Goal: Check status: Check status

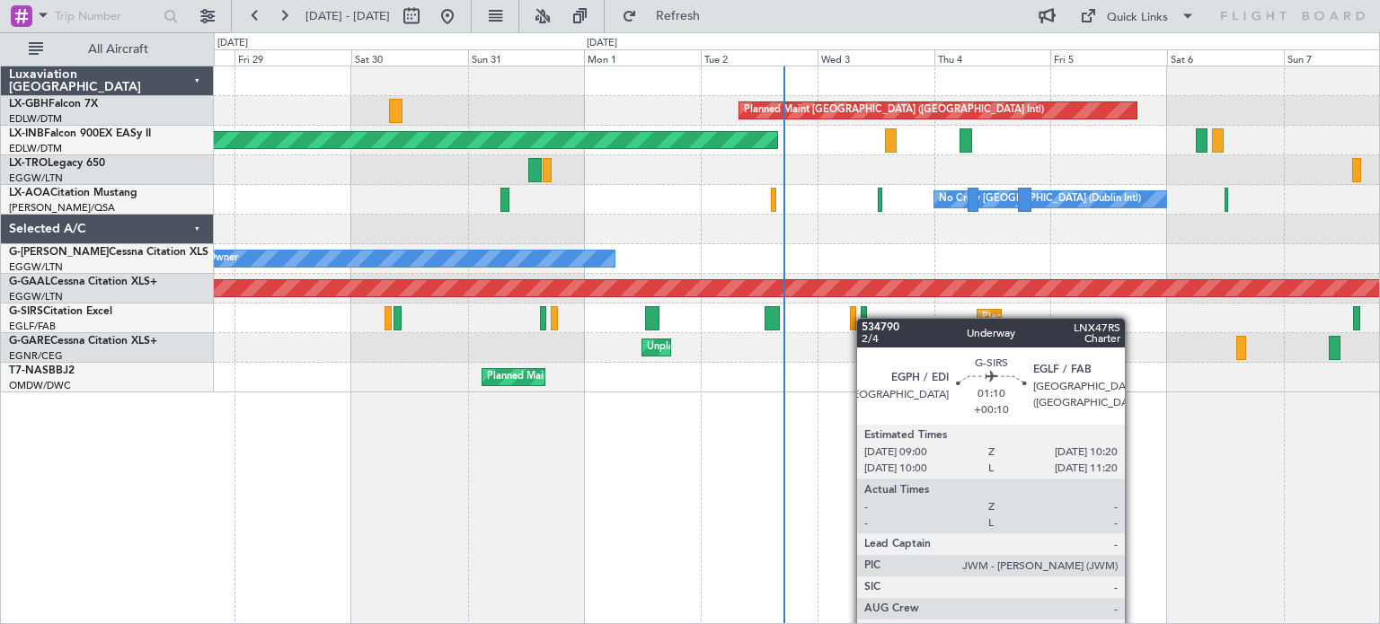
click at [864, 318] on div at bounding box center [864, 318] width 7 height 24
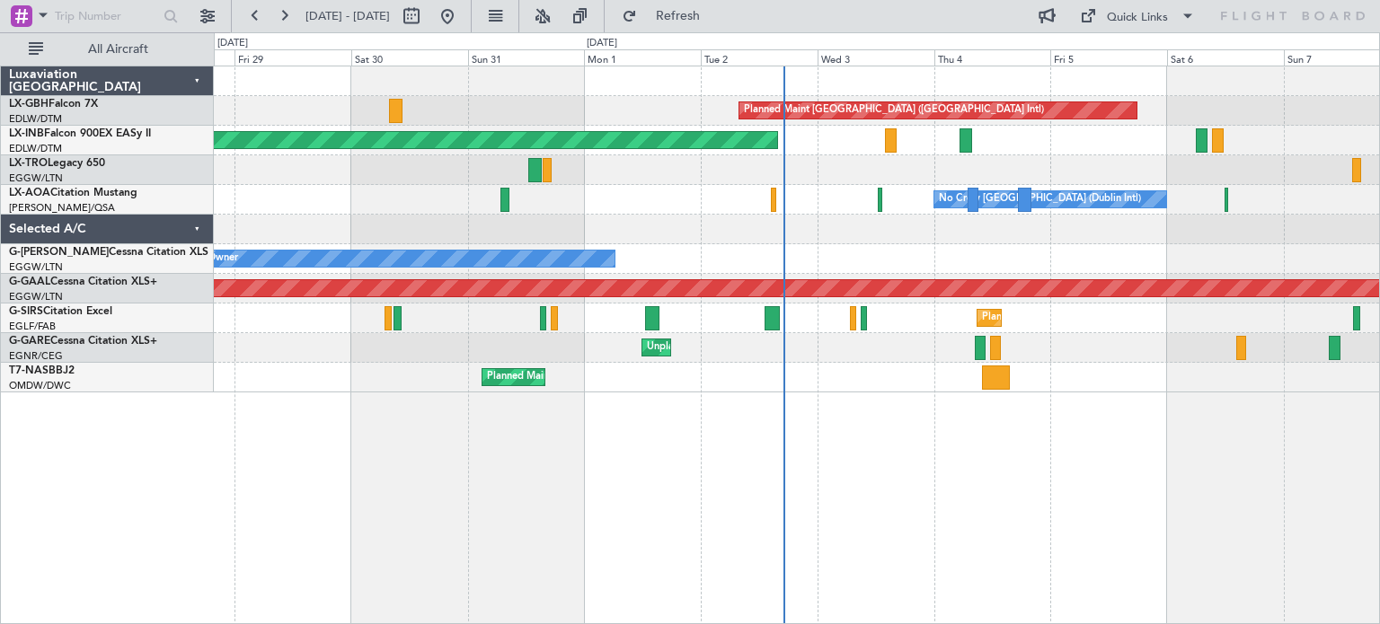
click at [954, 420] on div "Planned Maint [GEOGRAPHIC_DATA] ([GEOGRAPHIC_DATA] Intl) [GEOGRAPHIC_DATA] ([GE…" at bounding box center [797, 345] width 1166 height 559
click at [1042, 480] on div "Planned Maint [GEOGRAPHIC_DATA] ([GEOGRAPHIC_DATA] Intl) [GEOGRAPHIC_DATA] ([GE…" at bounding box center [797, 345] width 1166 height 559
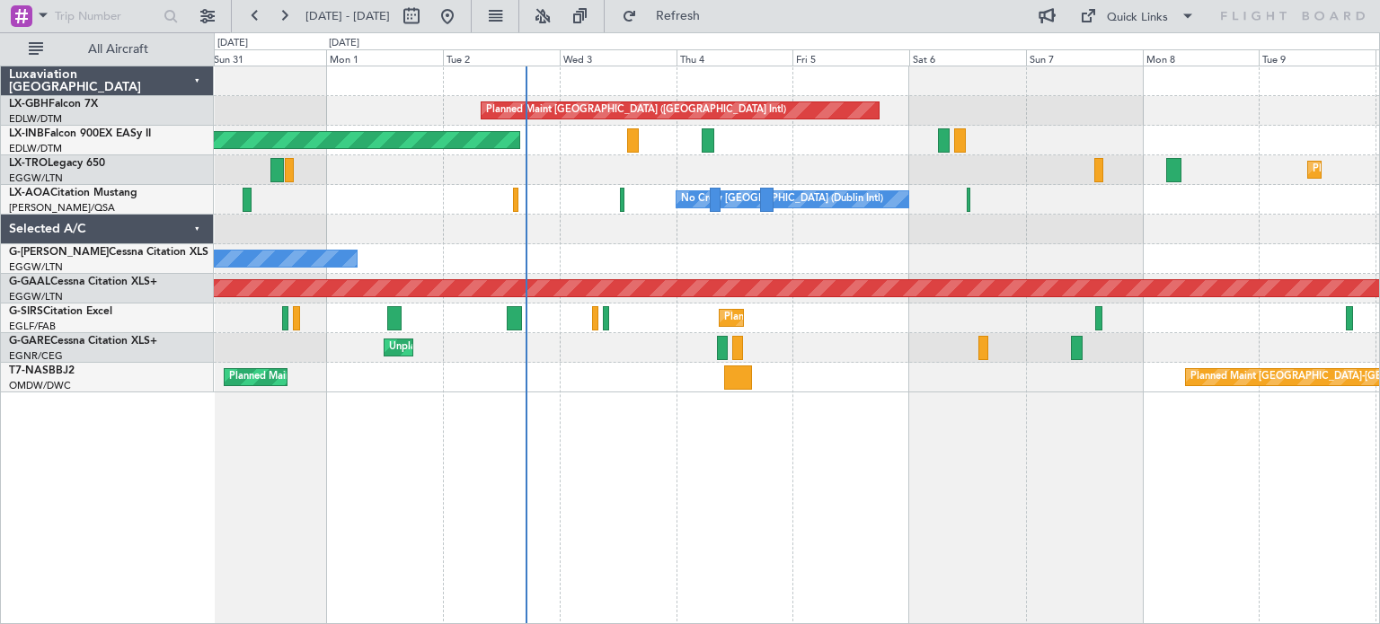
click at [830, 447] on div "Planned Maint [GEOGRAPHIC_DATA] ([GEOGRAPHIC_DATA] Intl) Unplanned Maint [GEOGR…" at bounding box center [797, 345] width 1166 height 559
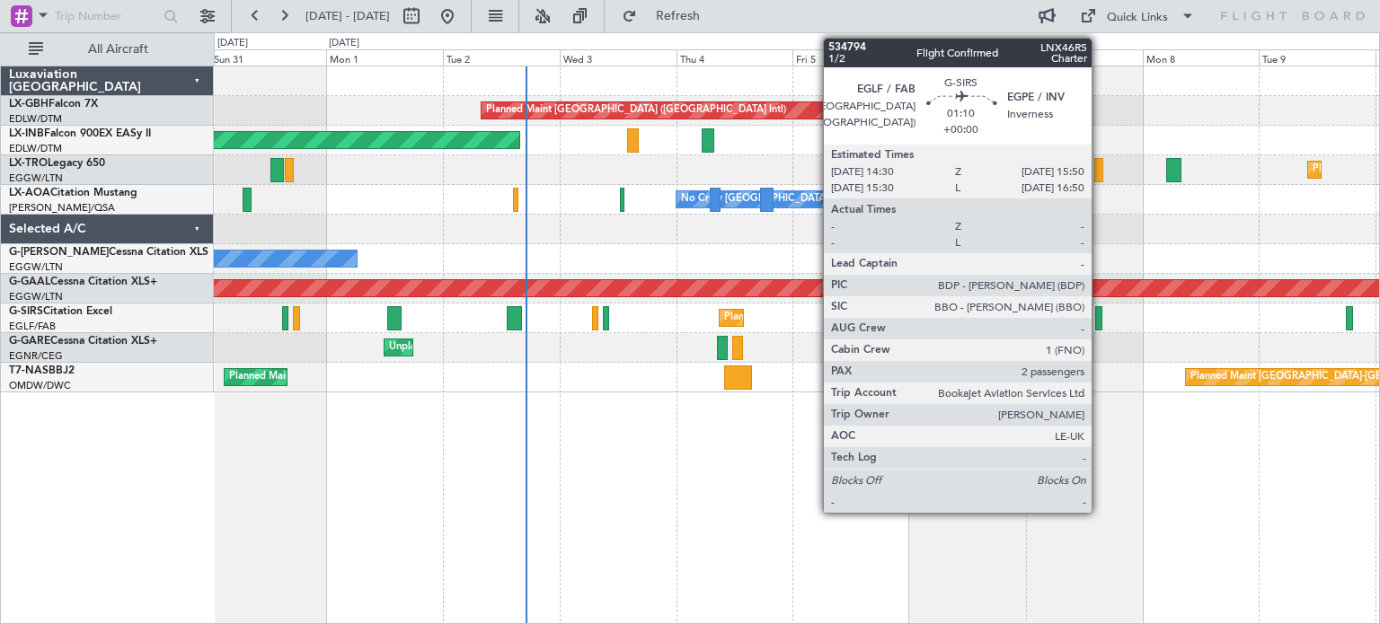
click at [1100, 312] on div at bounding box center [1098, 318] width 7 height 24
click at [1099, 316] on div at bounding box center [1098, 318] width 7 height 24
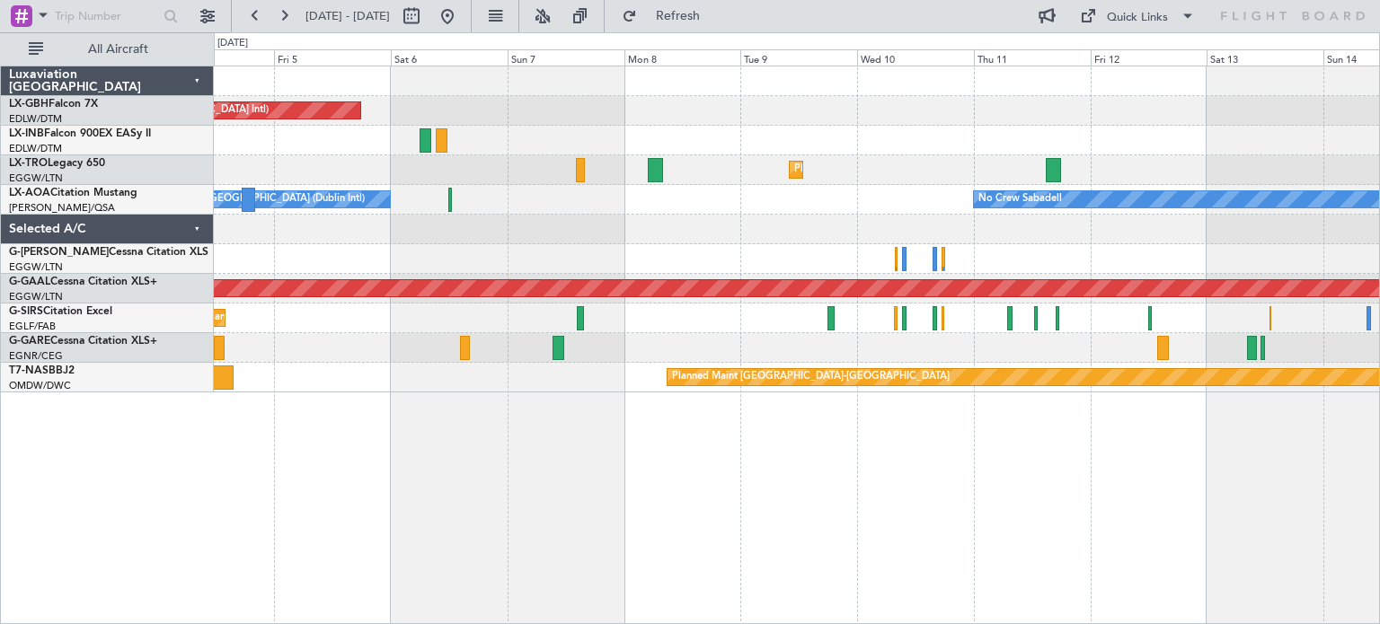
click at [413, 488] on div "Planned Maint [GEOGRAPHIC_DATA] ([GEOGRAPHIC_DATA] Intl) Unplanned Maint [GEOGR…" at bounding box center [797, 345] width 1166 height 559
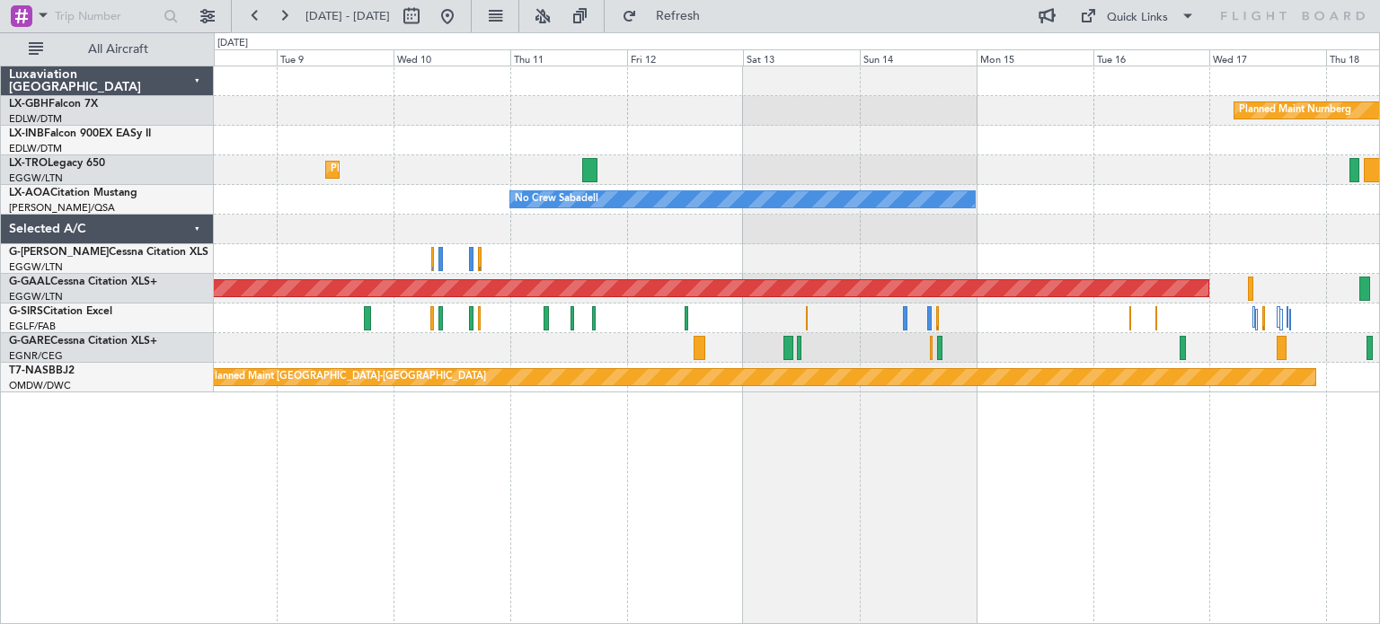
click at [704, 488] on div "Planned Maint Nurnberg Planned [GEOGRAPHIC_DATA] No Crew Sabadell No Crew [GEOG…" at bounding box center [797, 345] width 1166 height 559
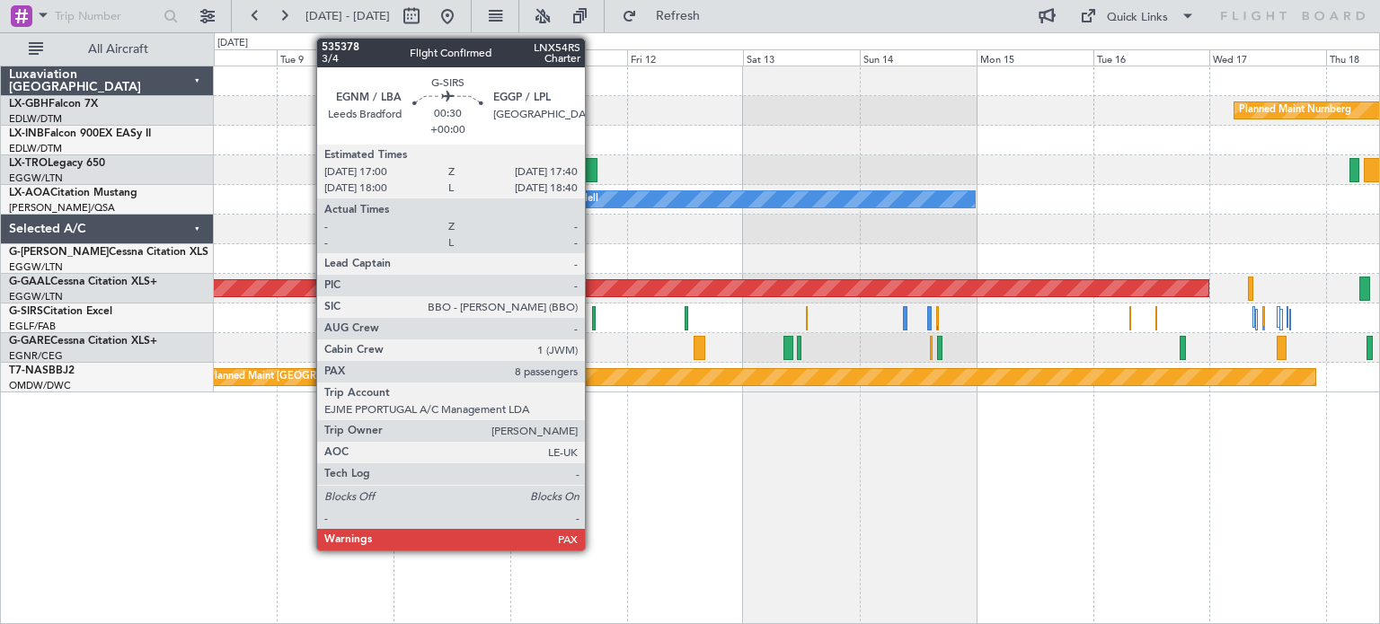
click at [593, 318] on div at bounding box center [594, 318] width 4 height 24
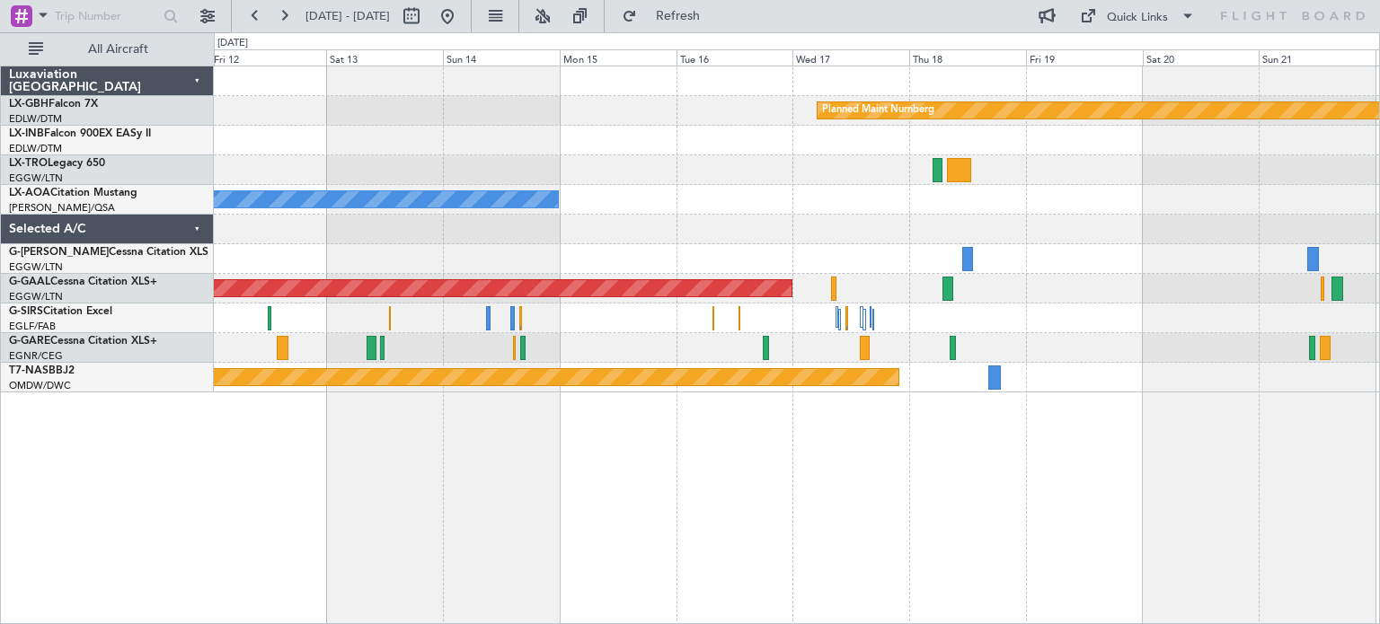
click at [652, 319] on div at bounding box center [796, 319] width 1165 height 30
